Goal: Task Accomplishment & Management: Manage account settings

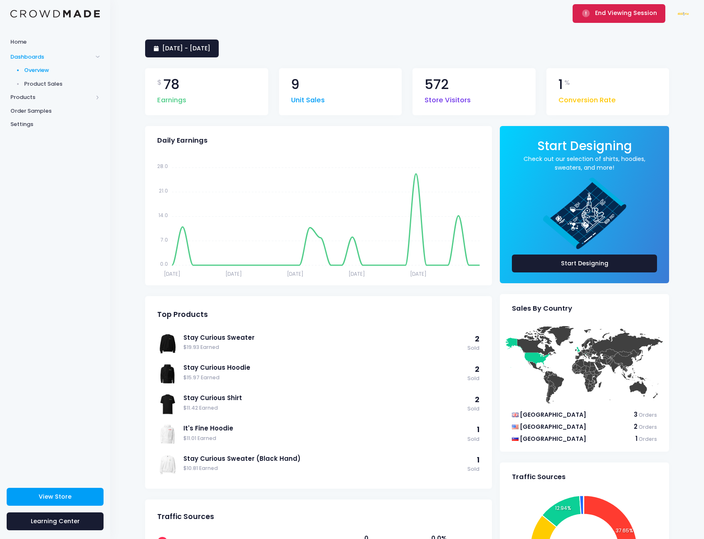
click at [607, 12] on span "End Viewing Session" at bounding box center [626, 13] width 62 height 8
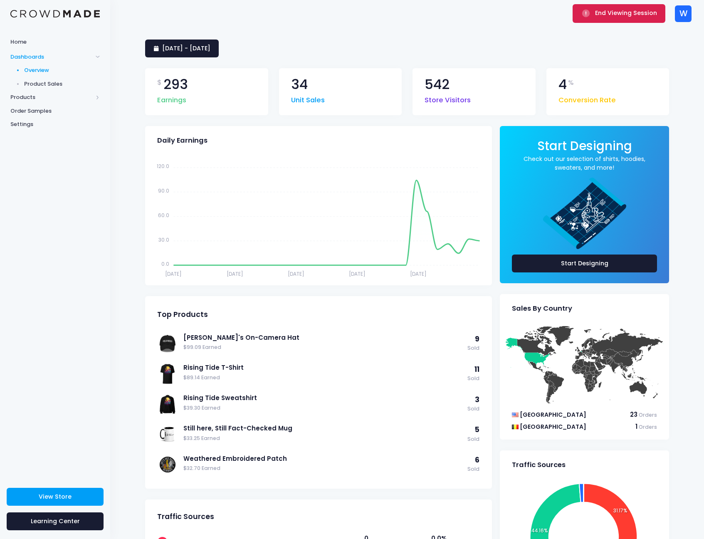
click at [632, 16] on span "End Viewing Session" at bounding box center [626, 13] width 62 height 8
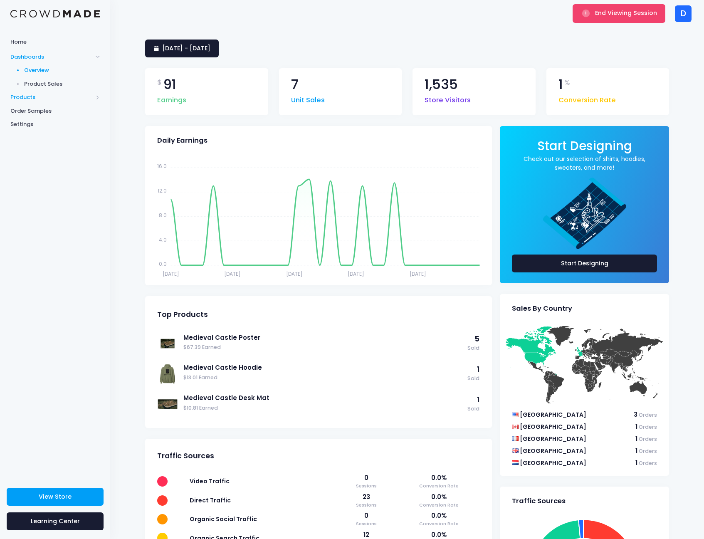
click at [58, 99] on span "Products" at bounding box center [51, 97] width 82 height 8
click at [53, 97] on span "Product Editor" at bounding box center [62, 97] width 76 height 8
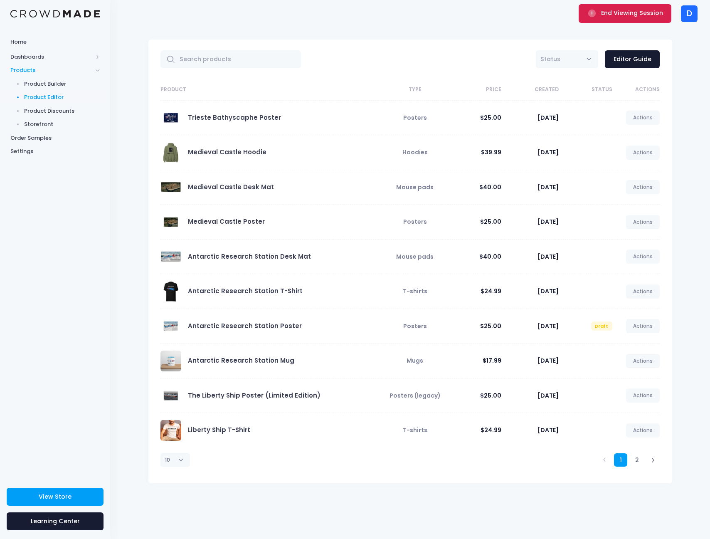
click at [651, 12] on span "End Viewing Session" at bounding box center [632, 13] width 62 height 8
